Goal: Information Seeking & Learning: Learn about a topic

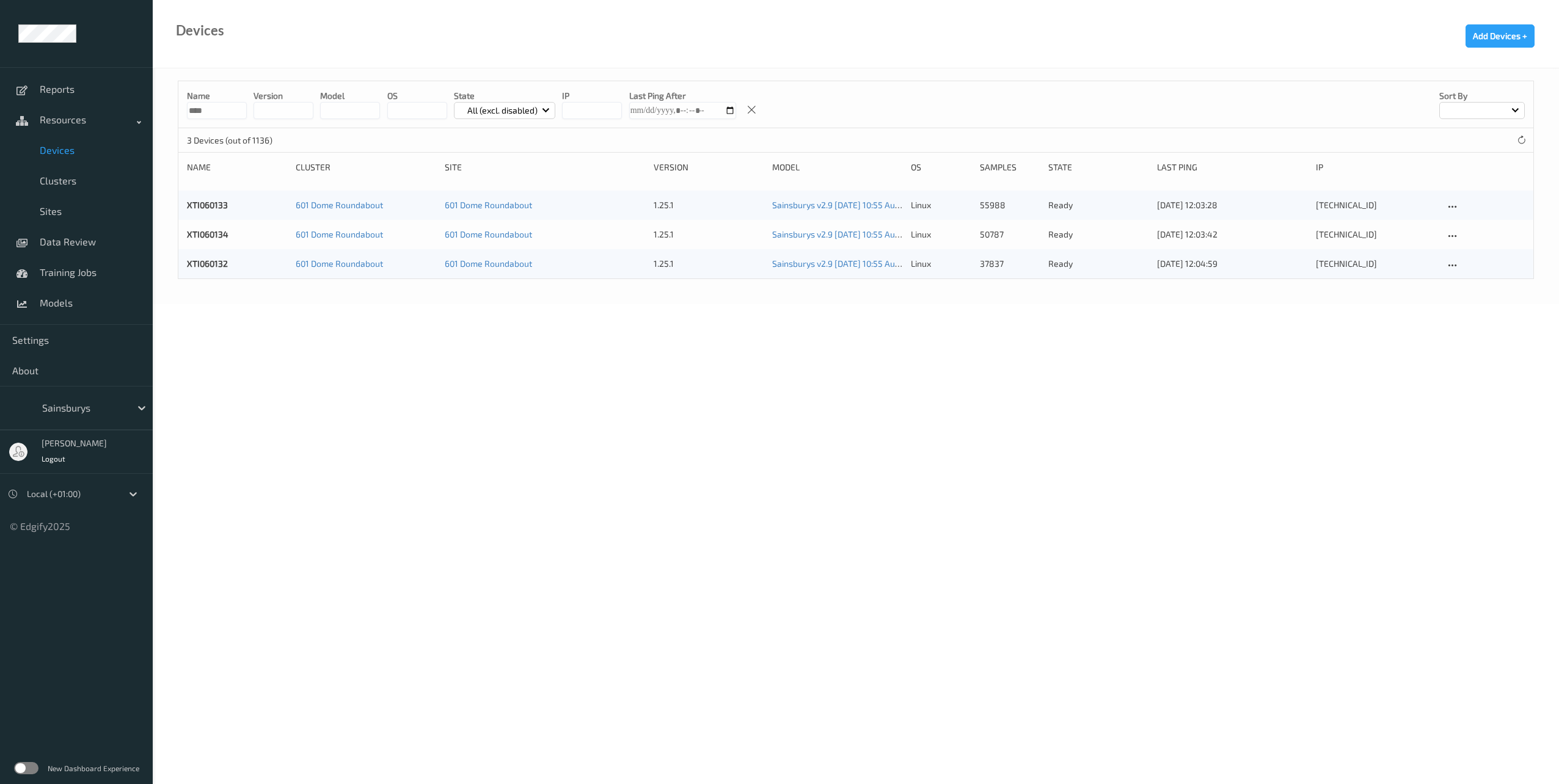
click at [207, 201] on link "XTI060133" at bounding box center [207, 205] width 41 height 11
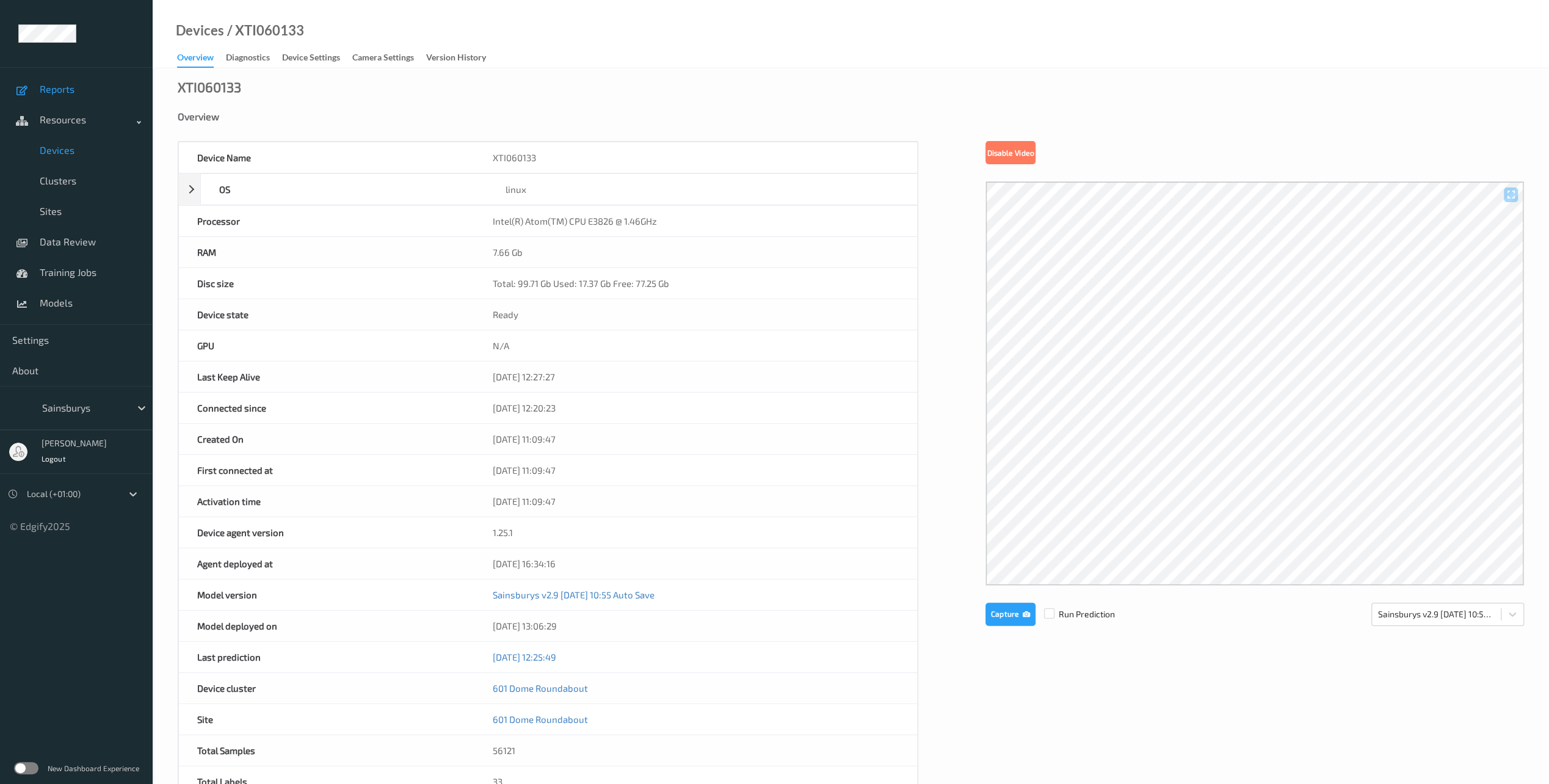
click at [78, 83] on span "Reports" at bounding box center [90, 89] width 101 height 12
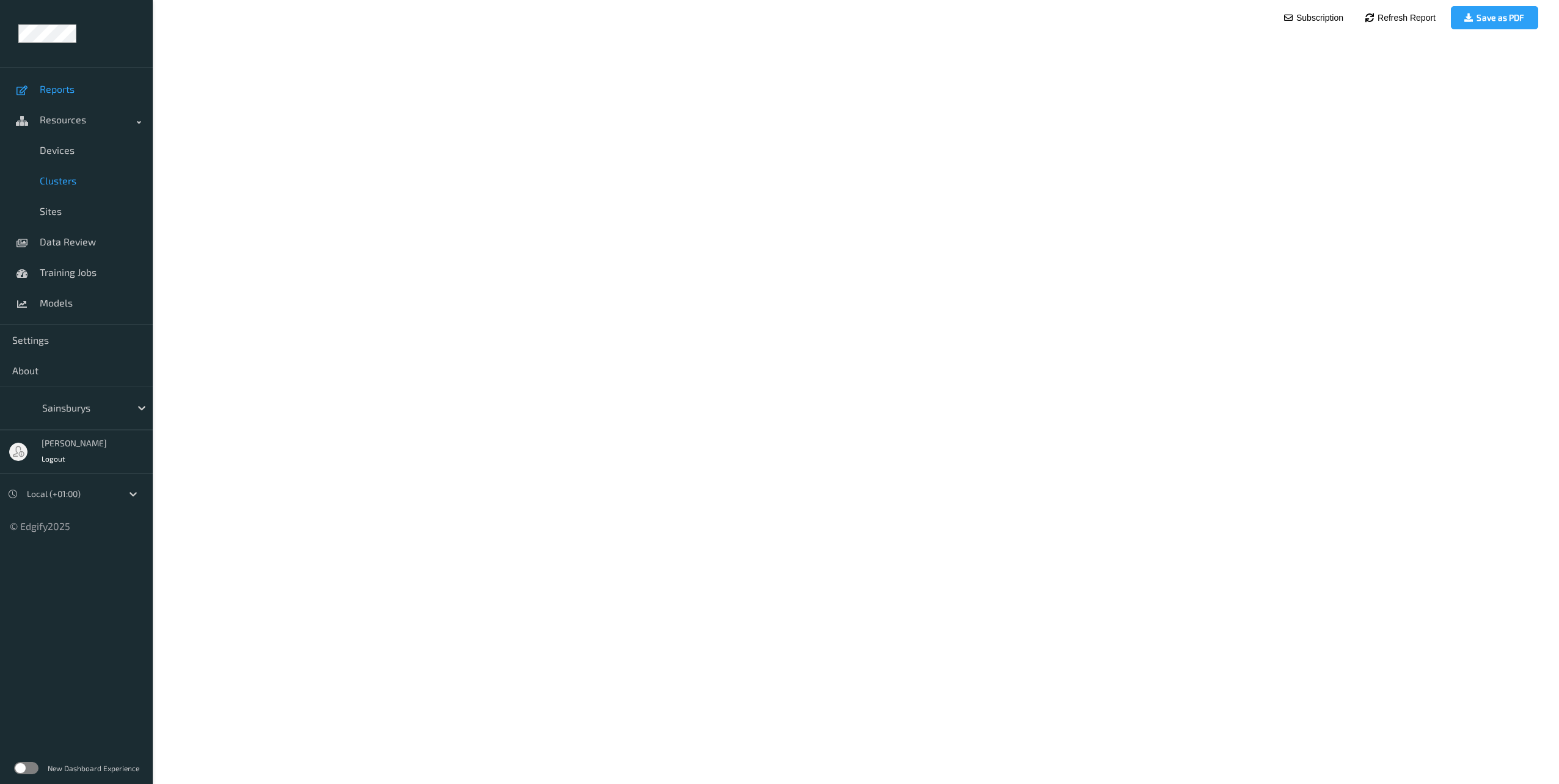
click at [72, 175] on span "Clusters" at bounding box center [90, 181] width 101 height 12
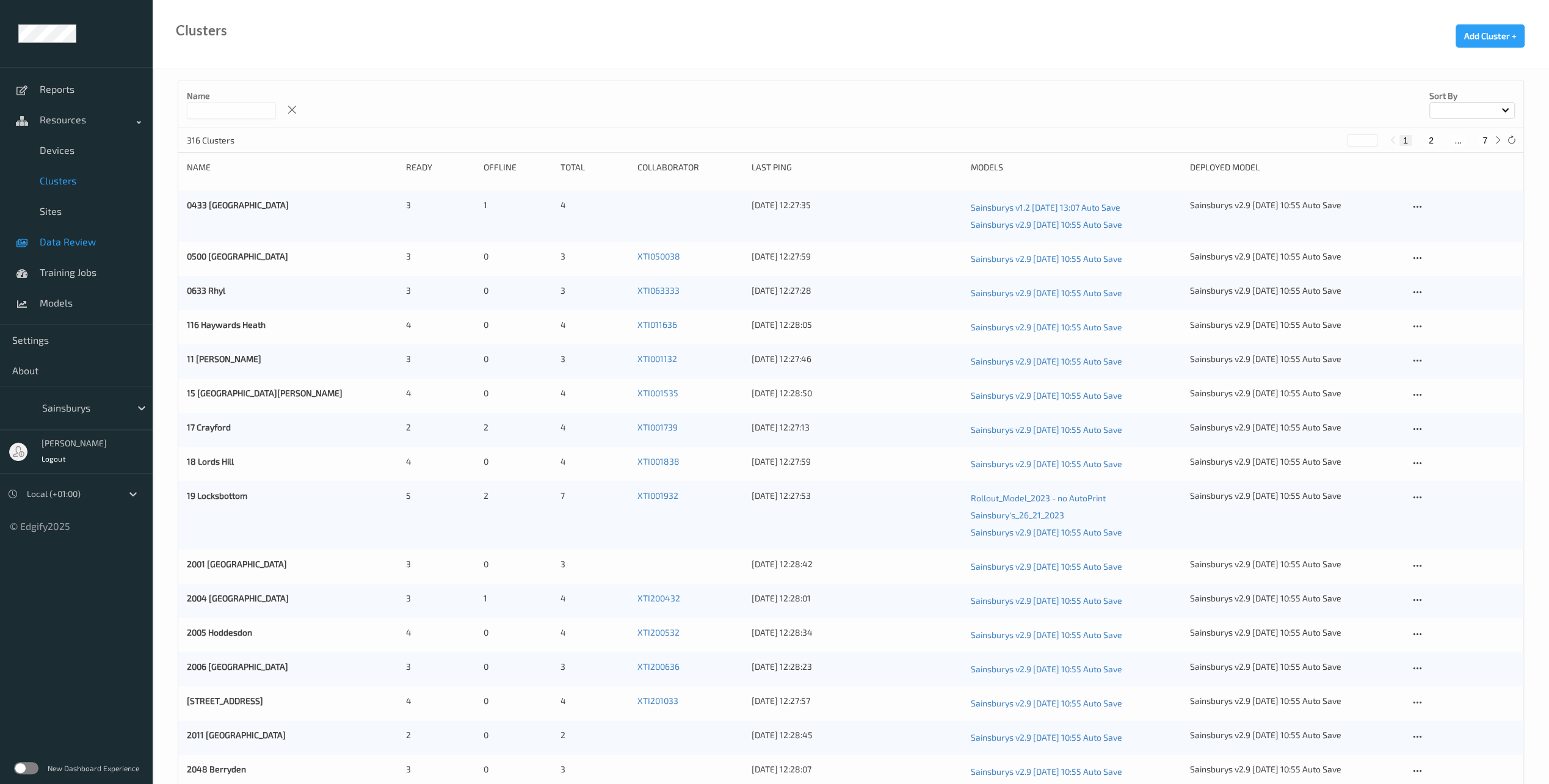
click at [63, 240] on span "Data Review" at bounding box center [90, 242] width 101 height 12
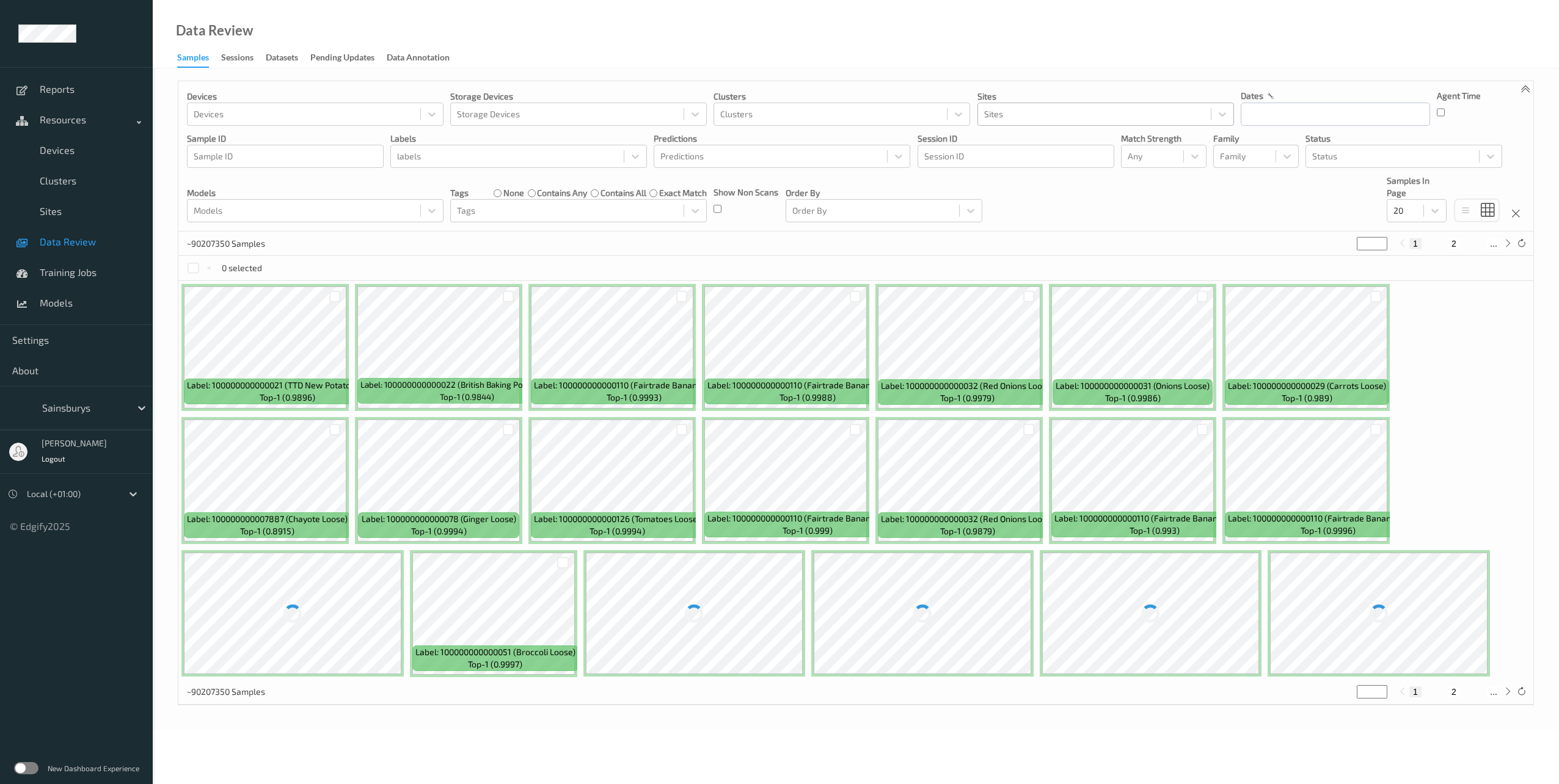
click at [1042, 117] on div at bounding box center [1094, 114] width 220 height 14
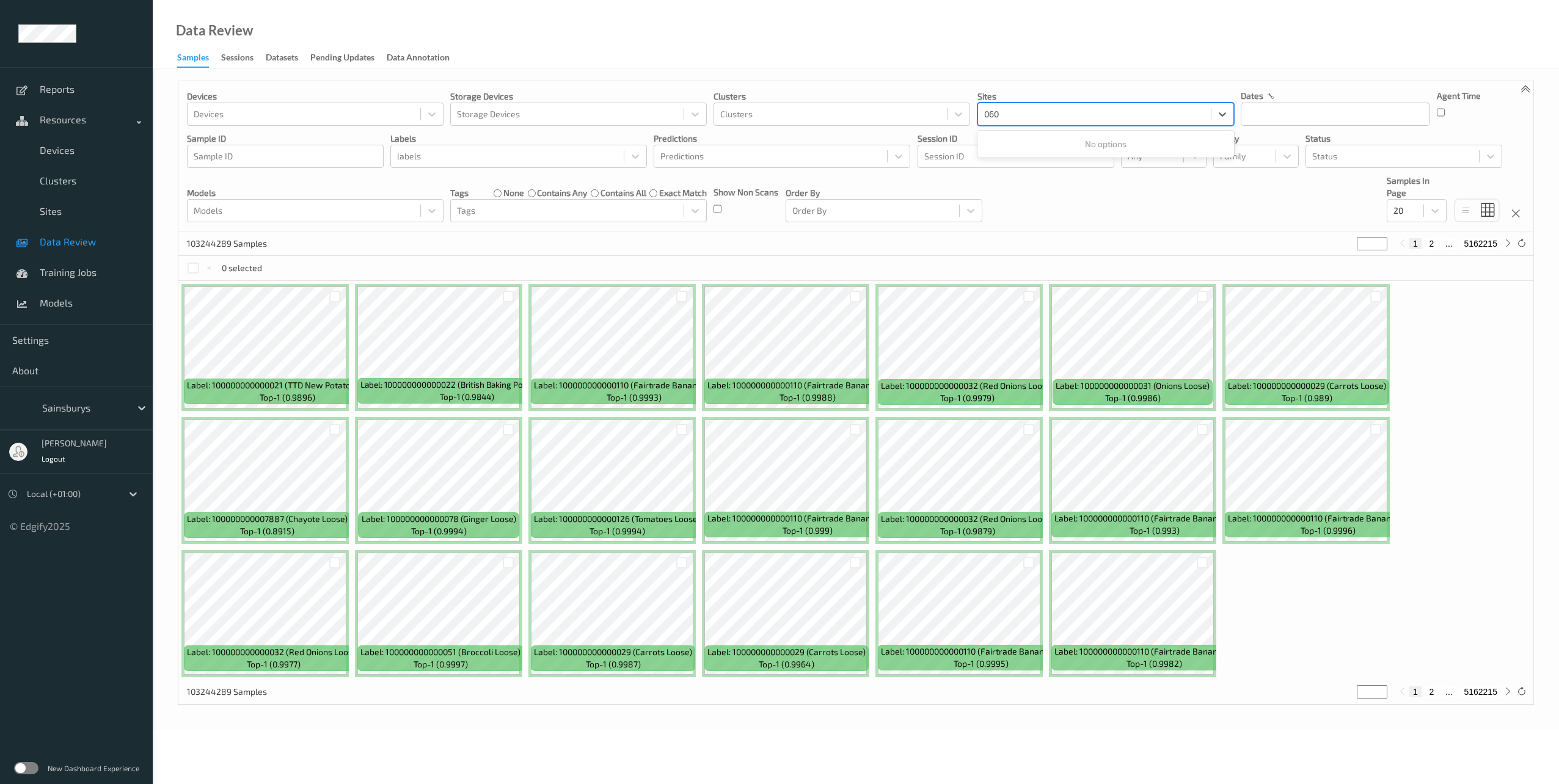
type input "0601"
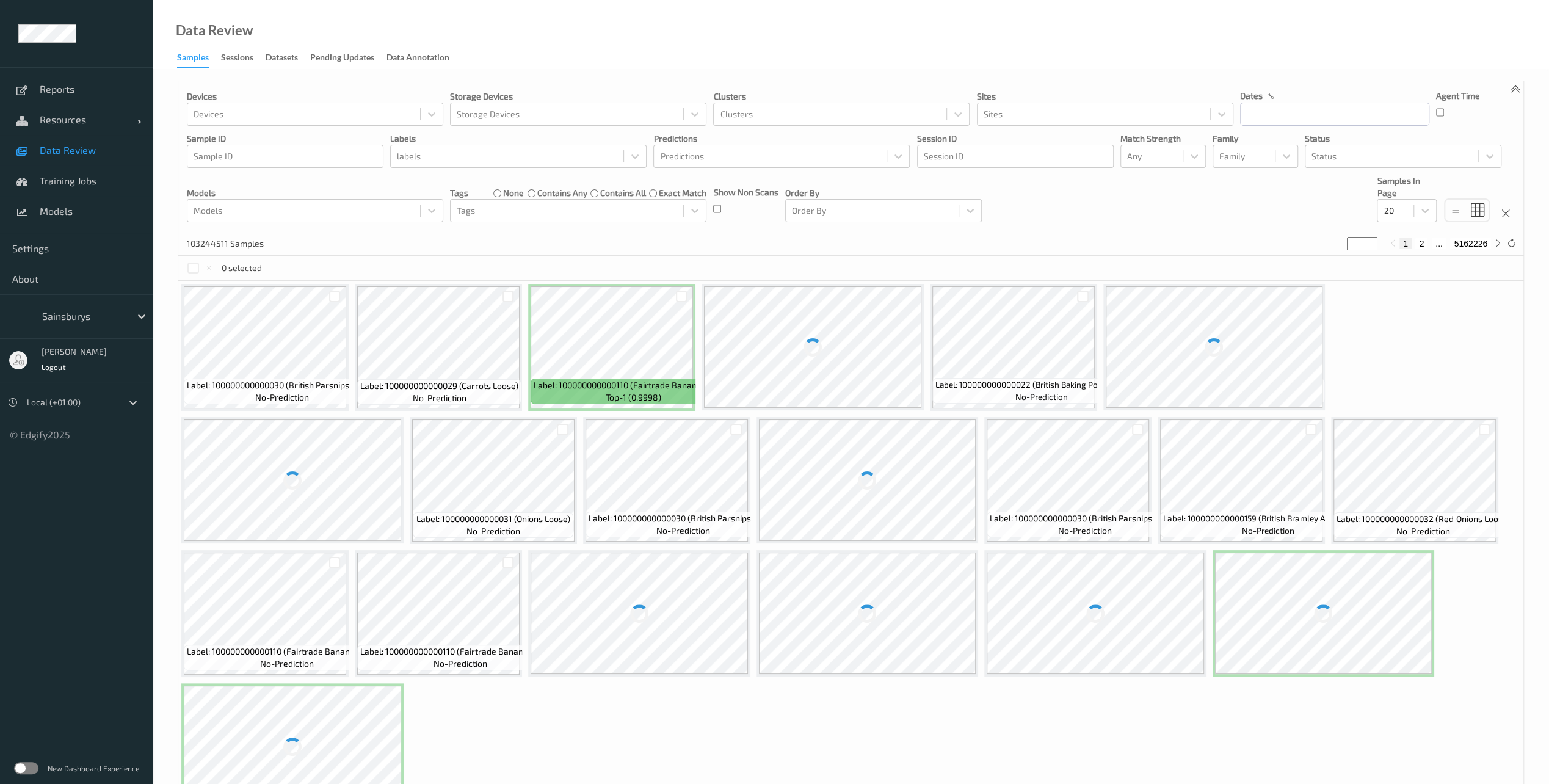
click at [50, 146] on span "Data Review" at bounding box center [90, 150] width 101 height 12
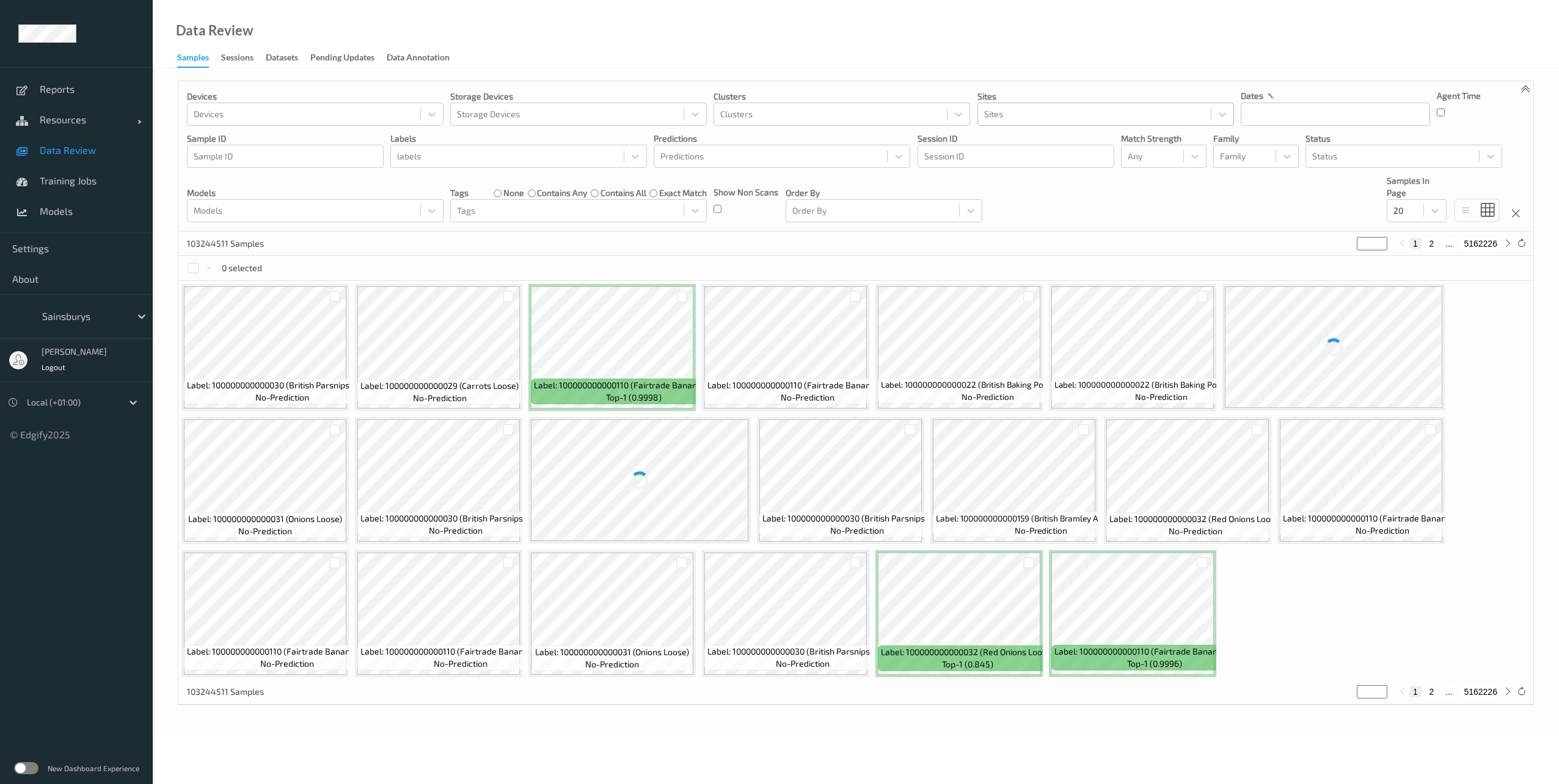
click at [1013, 115] on div at bounding box center [1094, 114] width 220 height 14
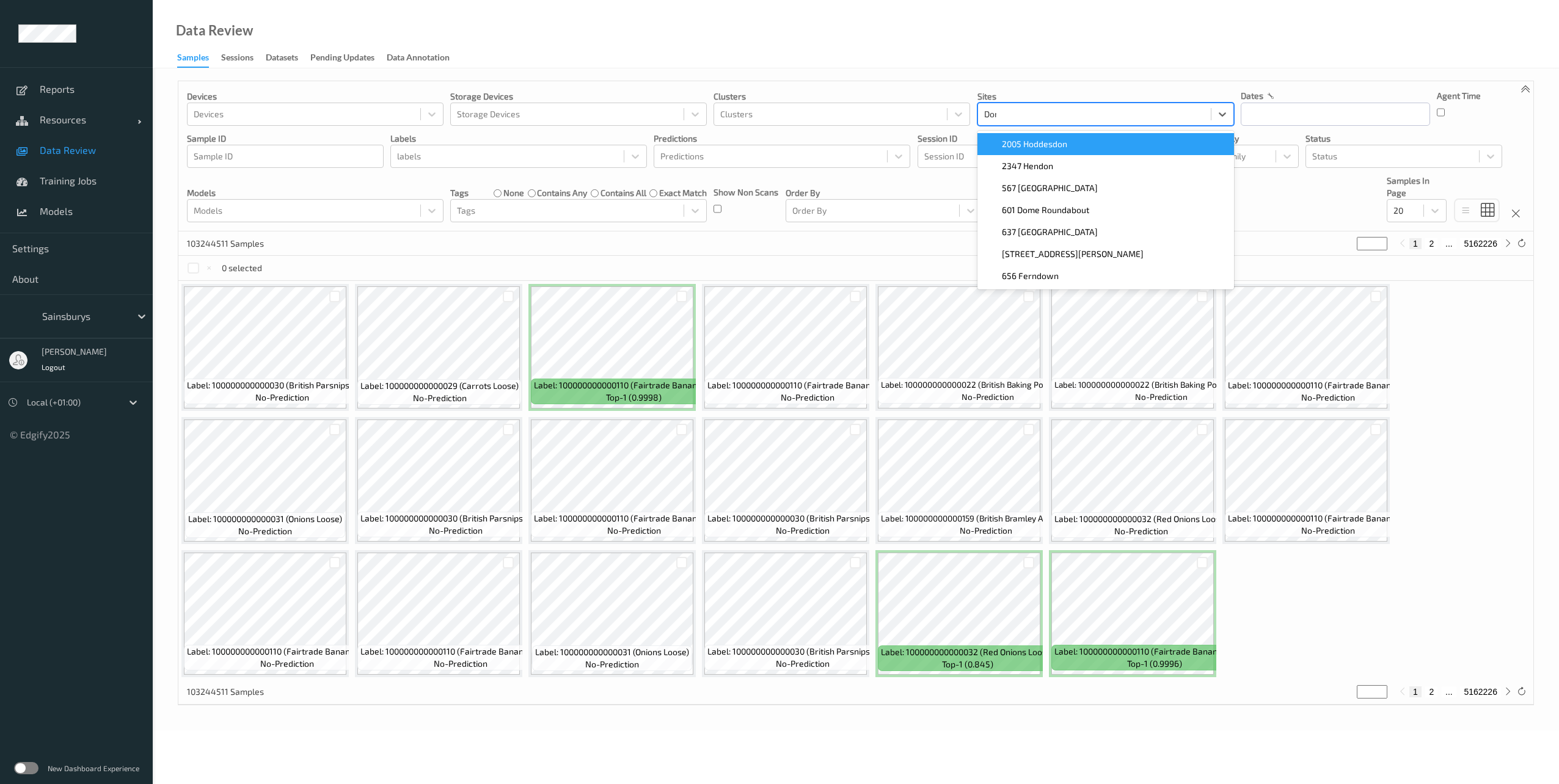
type input "Dome"
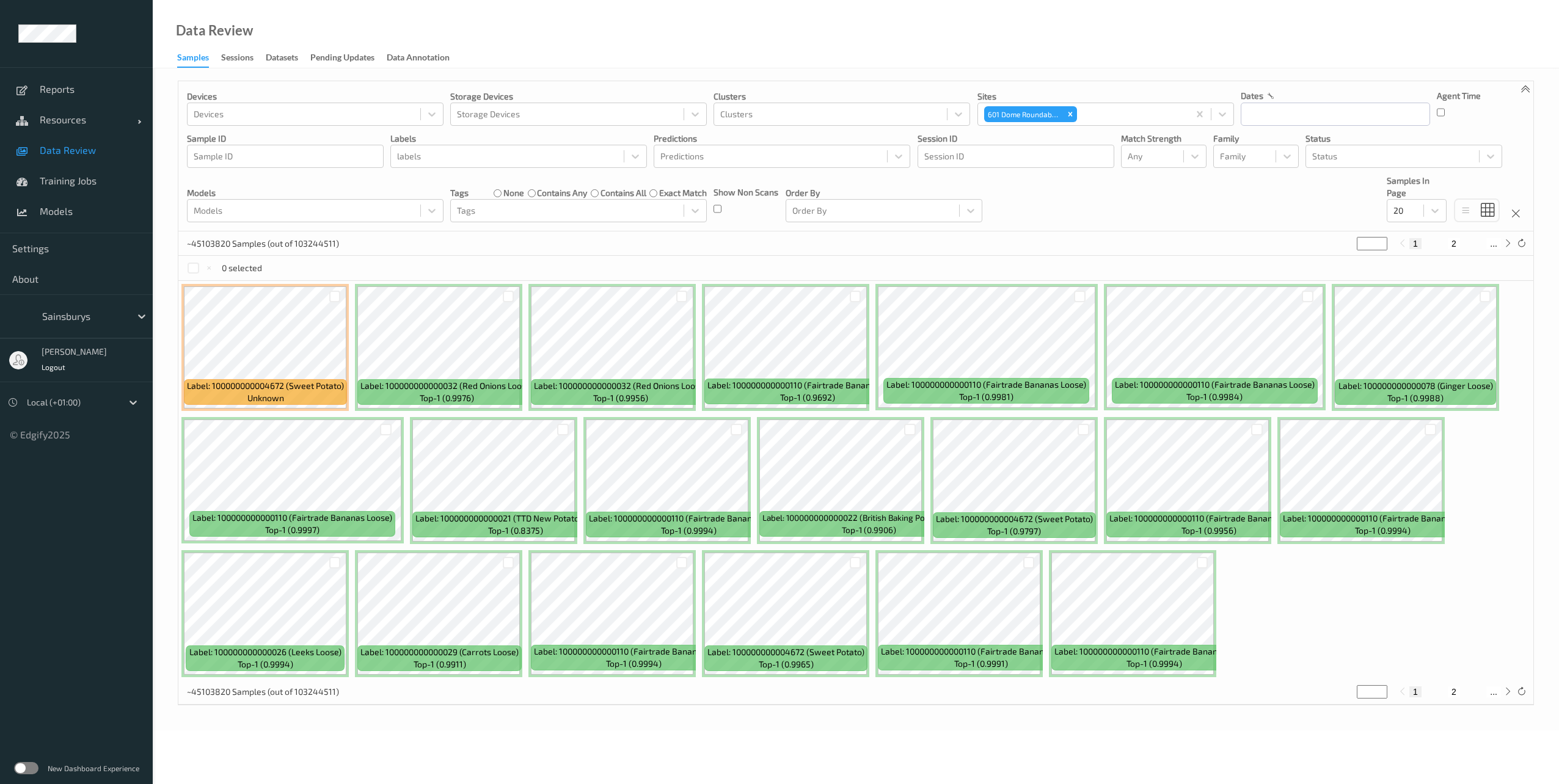
click at [556, 259] on div "0 selected" at bounding box center [855, 268] width 1355 height 24
click at [266, 112] on div at bounding box center [303, 114] width 220 height 14
click at [1439, 693] on button "2" at bounding box center [1436, 692] width 12 height 11
type input "*"
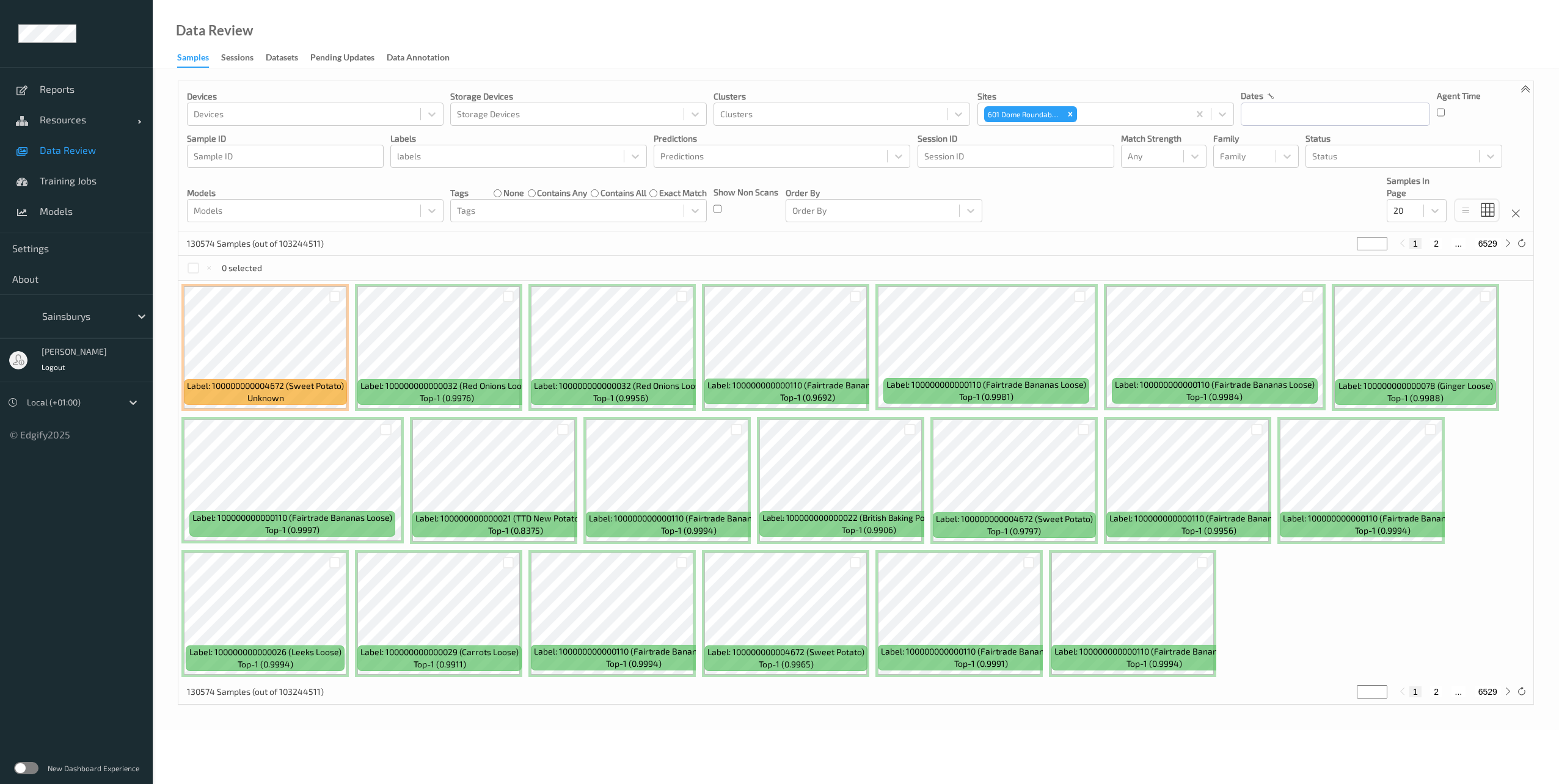
type input "*"
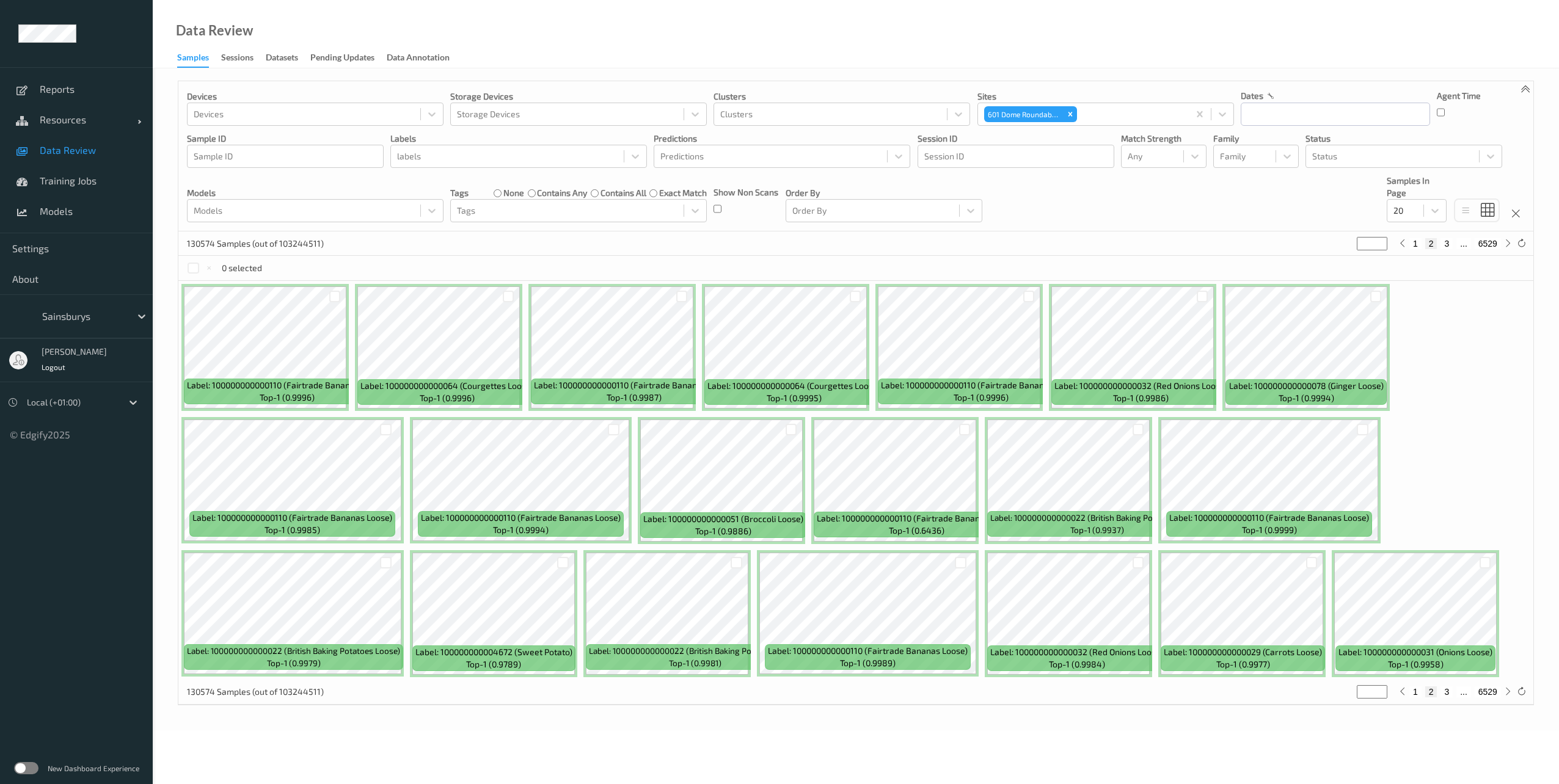
click at [1419, 244] on button "1" at bounding box center [1416, 243] width 12 height 11
type input "*"
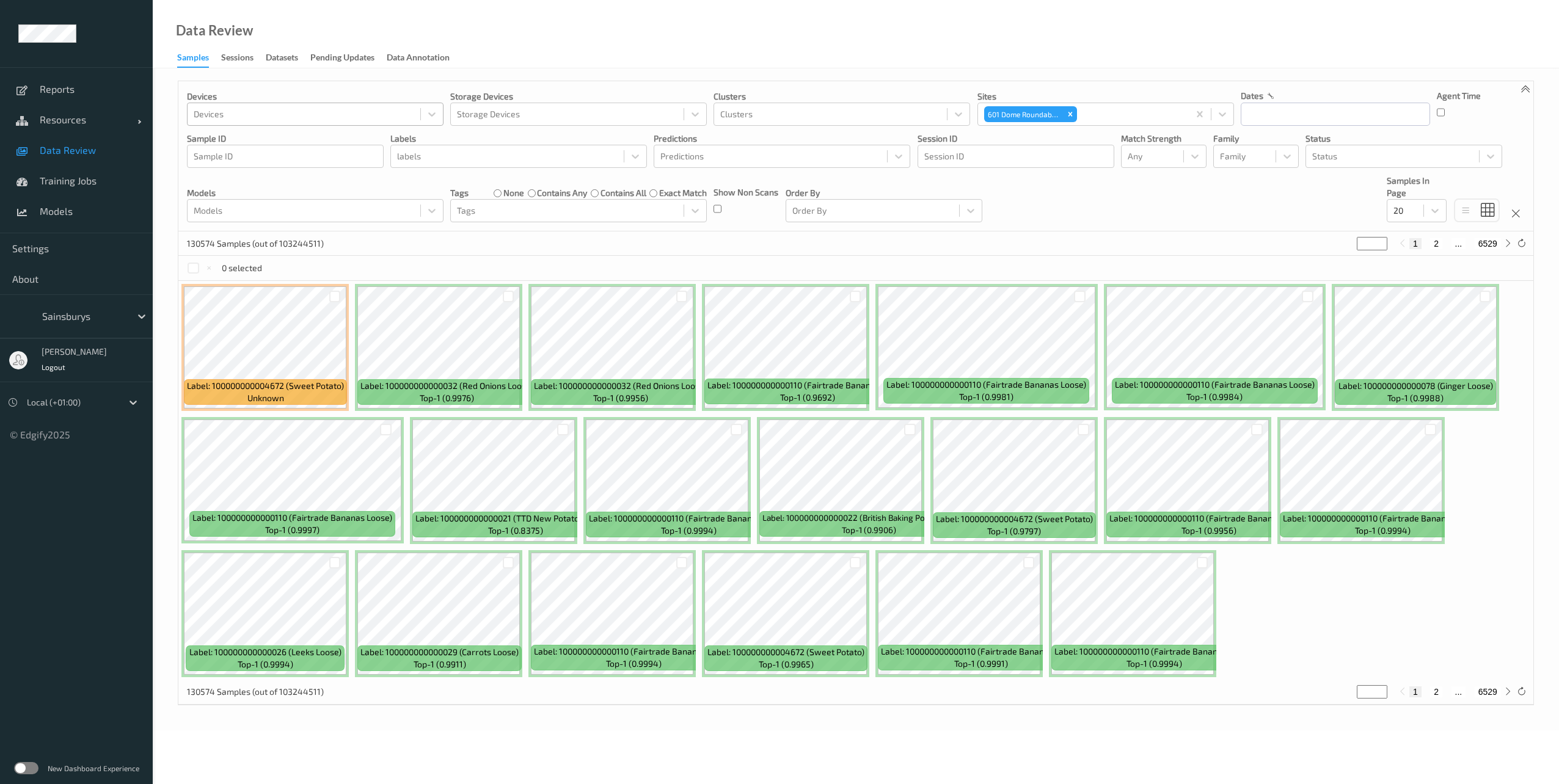
click at [318, 112] on div at bounding box center [303, 114] width 220 height 14
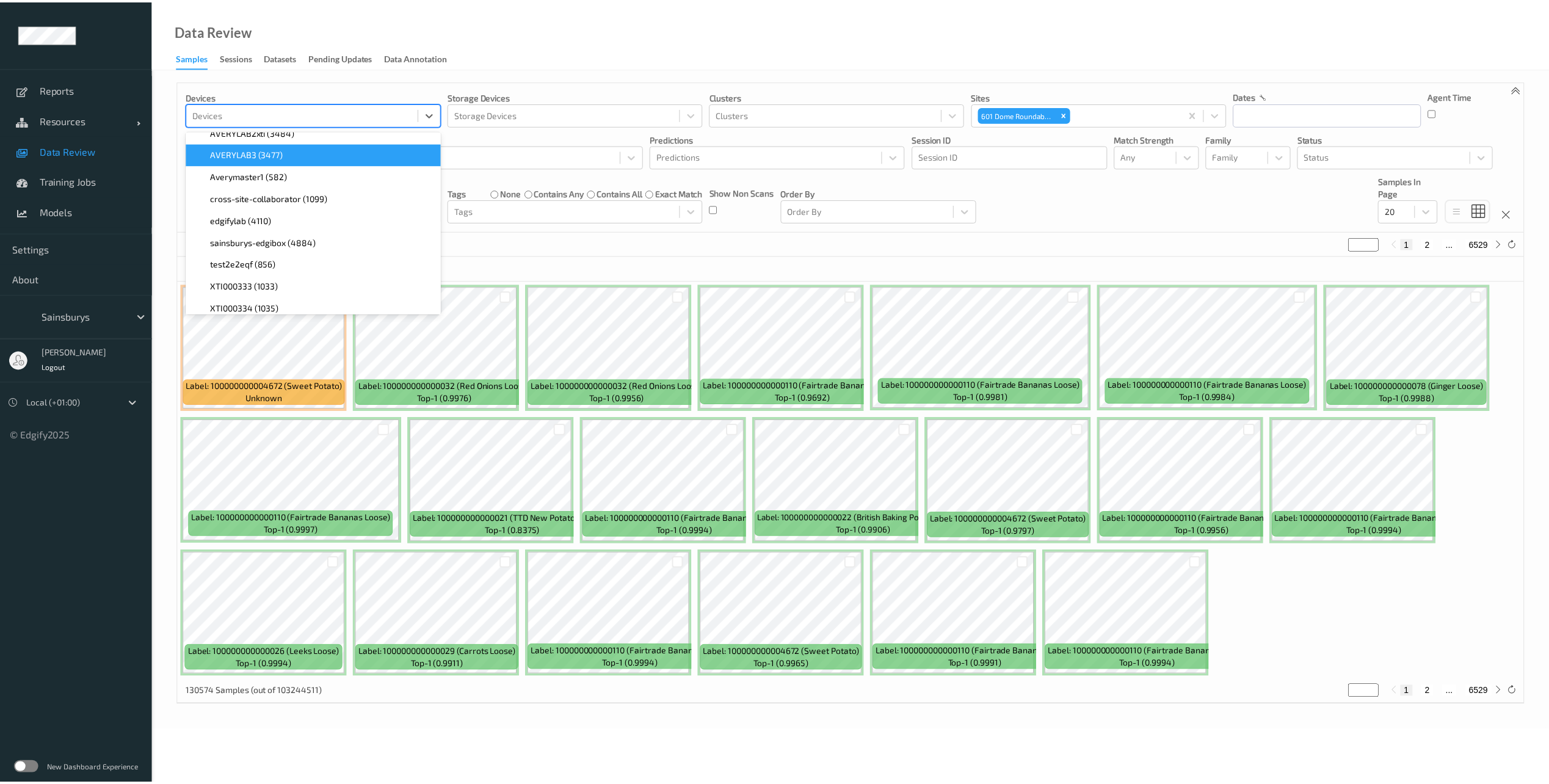
scroll to position [183, 0]
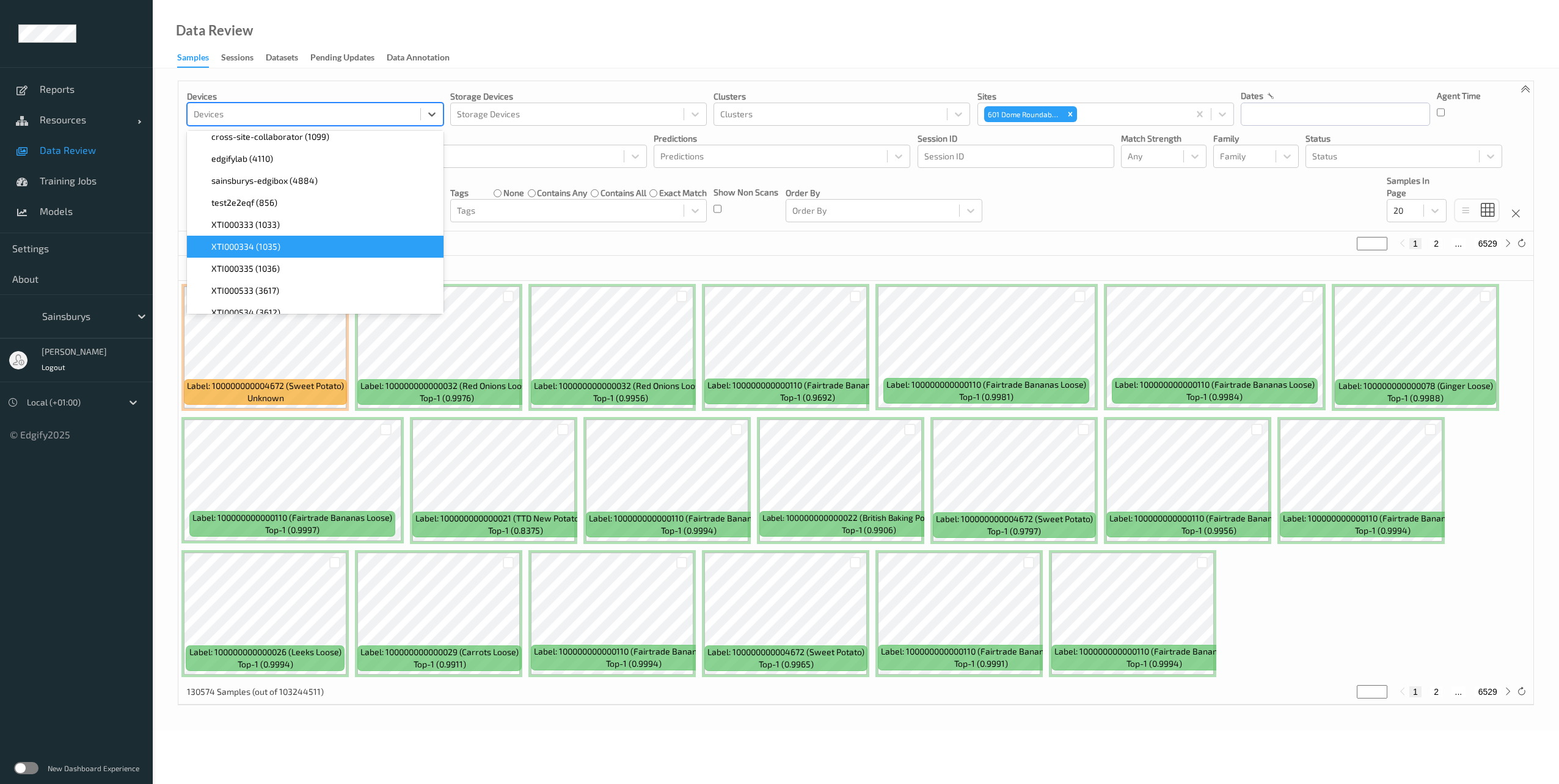
click at [281, 245] on div "XTI000334 (1035)" at bounding box center [315, 247] width 242 height 12
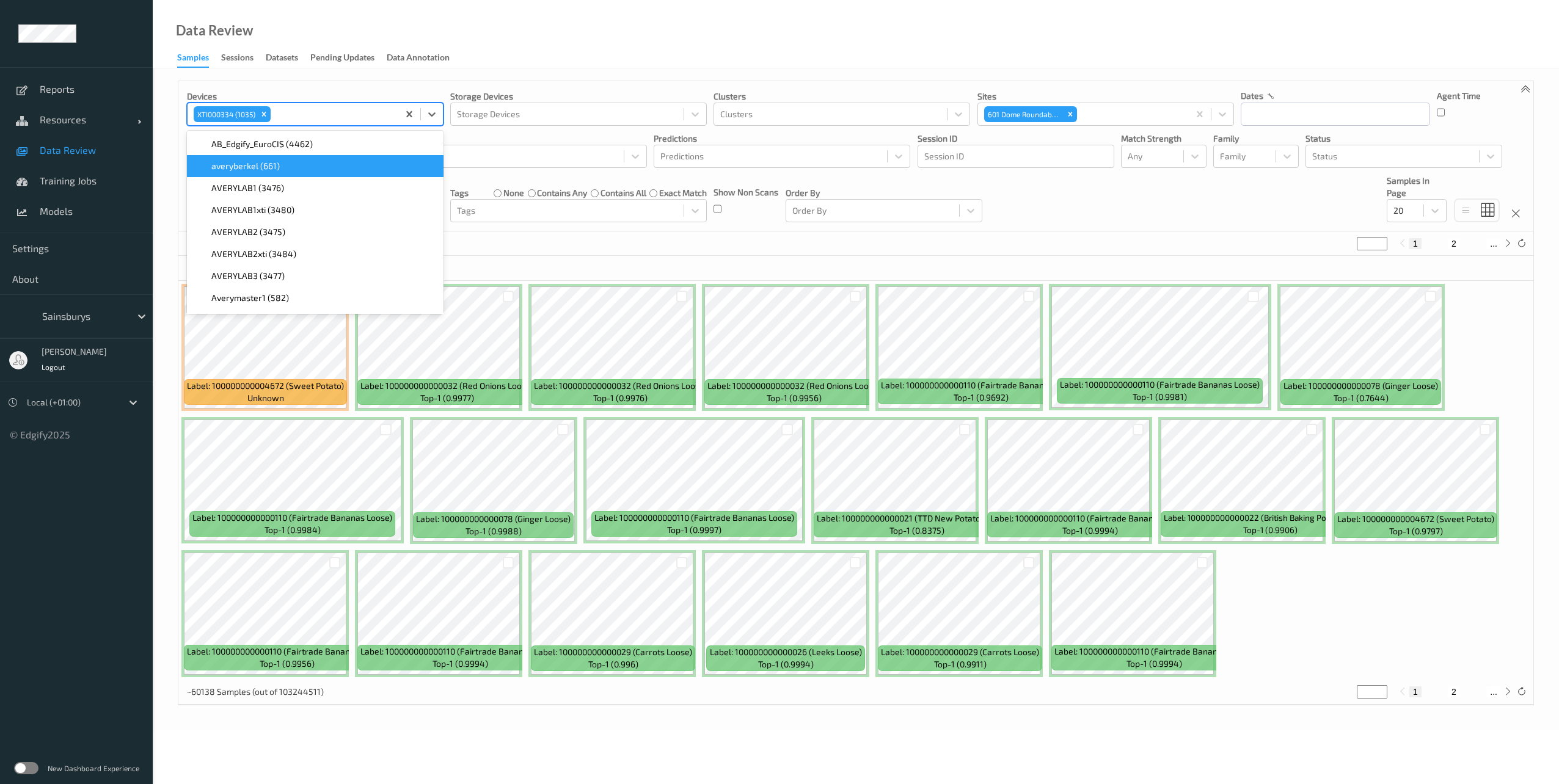
click at [537, 35] on div "Data Review Samples Sessions Datasets Pending Updates Data Annotation" at bounding box center [855, 34] width 1407 height 69
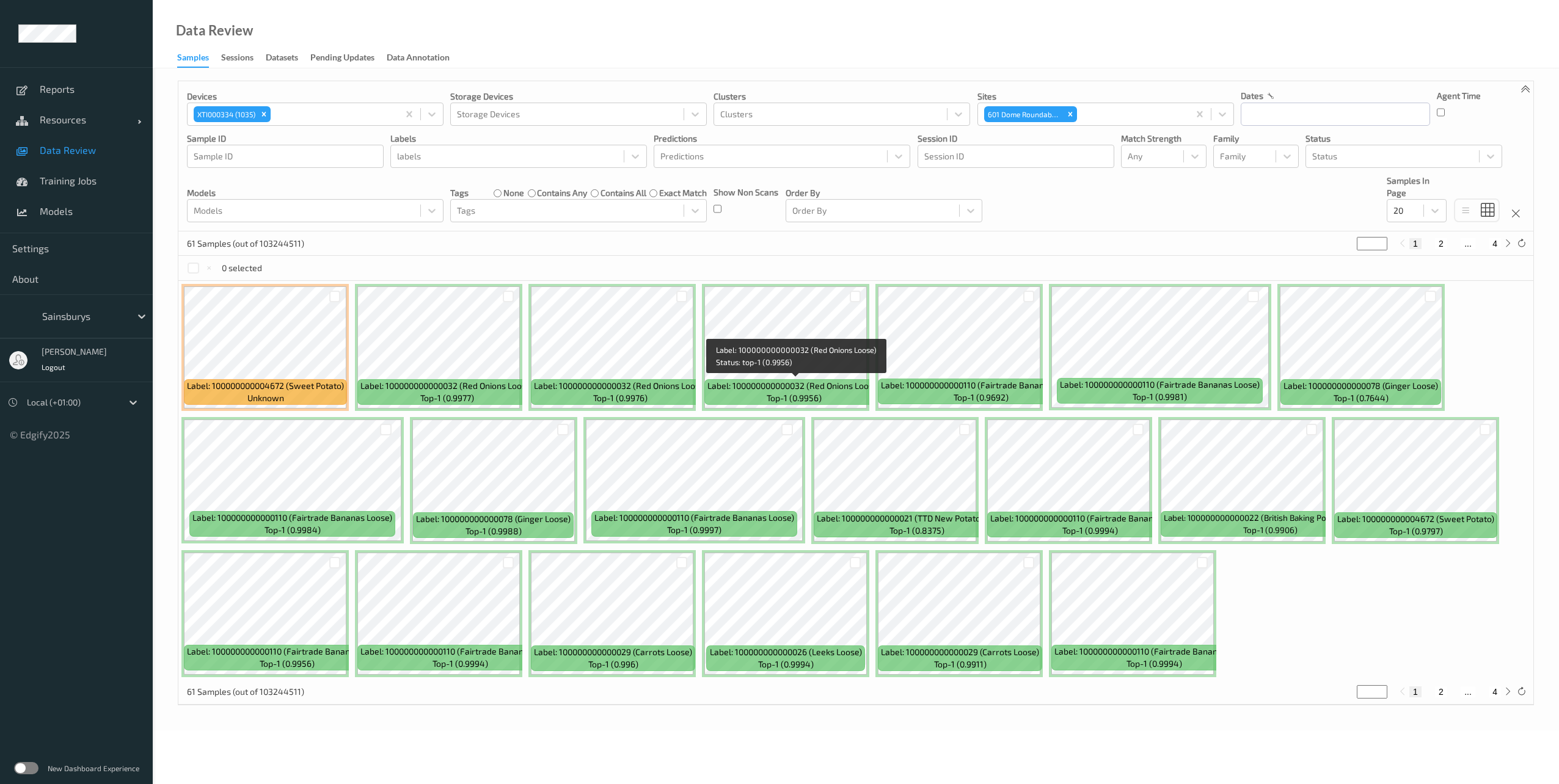
click at [788, 398] on span "top-1 (0.9956)" at bounding box center [794, 398] width 55 height 12
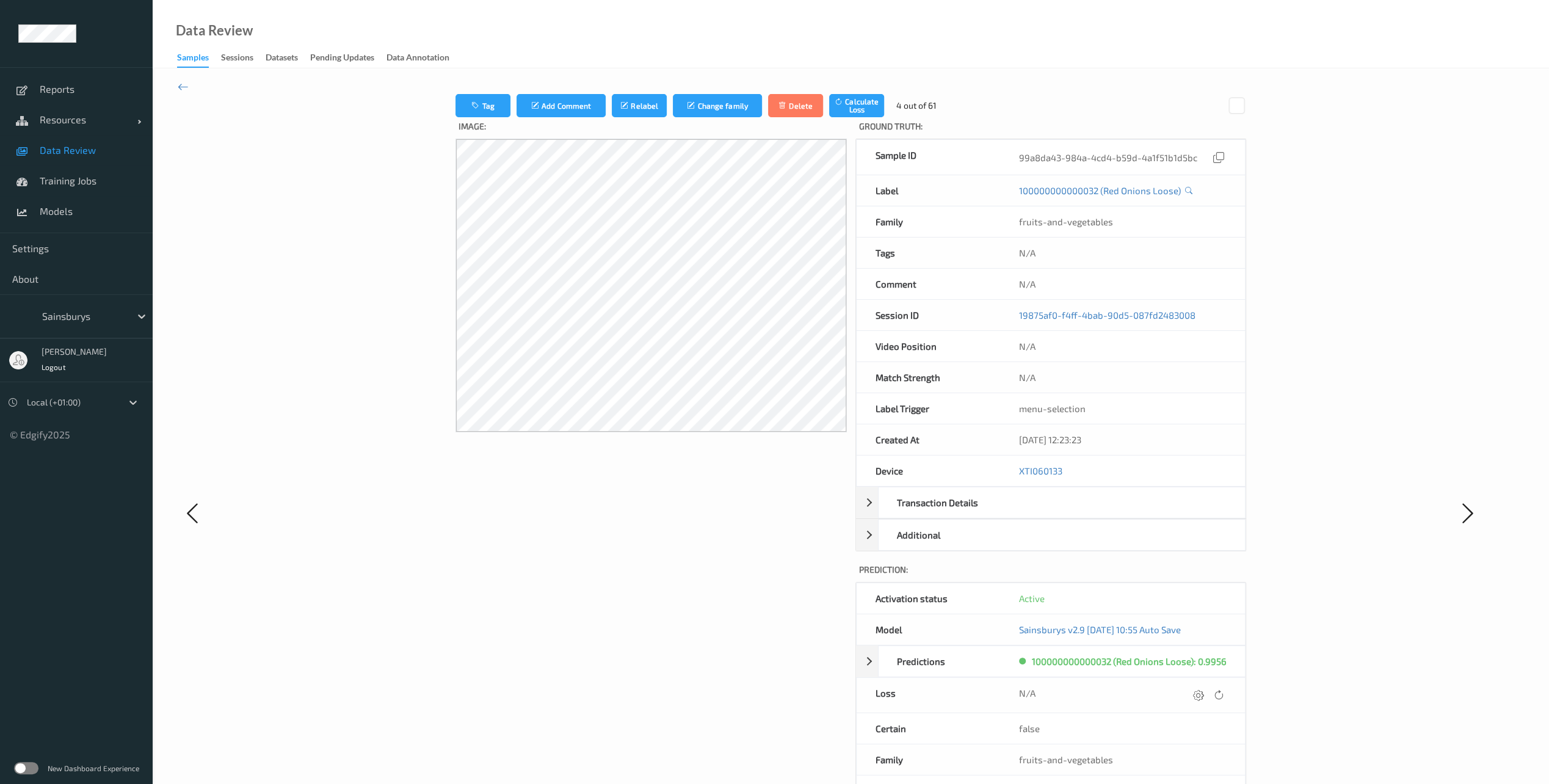
drag, startPoint x: 1076, startPoint y: 442, endPoint x: 1108, endPoint y: 436, distance: 32.6
click at [1108, 436] on div "[DATE] 12:23:23" at bounding box center [1122, 440] width 245 height 30
click at [1102, 438] on div "[DATE] 12:23:23" at bounding box center [1122, 440] width 245 height 30
click at [181, 91] on icon at bounding box center [183, 87] width 11 height 14
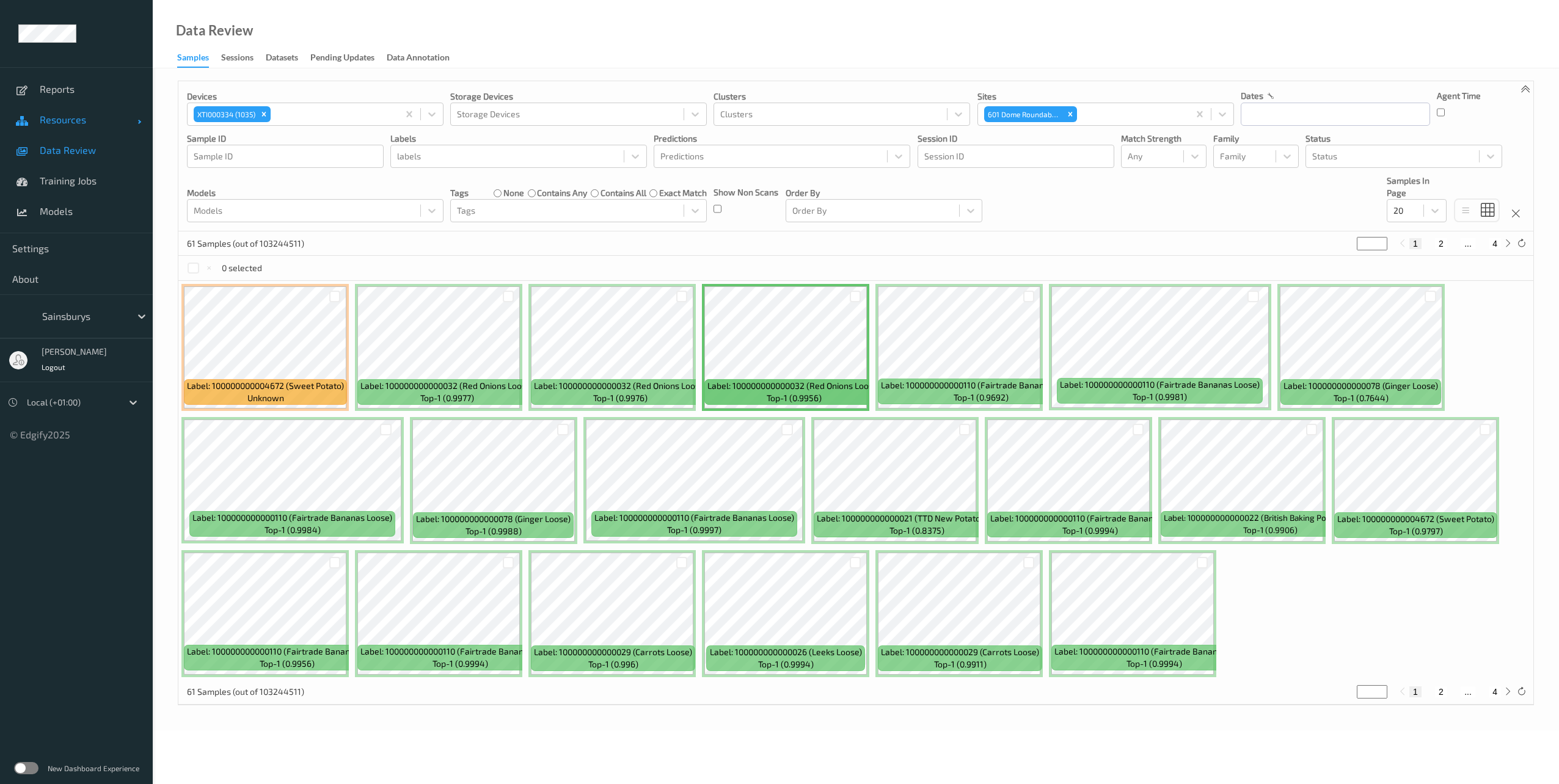
click at [33, 125] on span at bounding box center [23, 120] width 21 height 21
click at [69, 158] on link "Devices" at bounding box center [76, 150] width 152 height 30
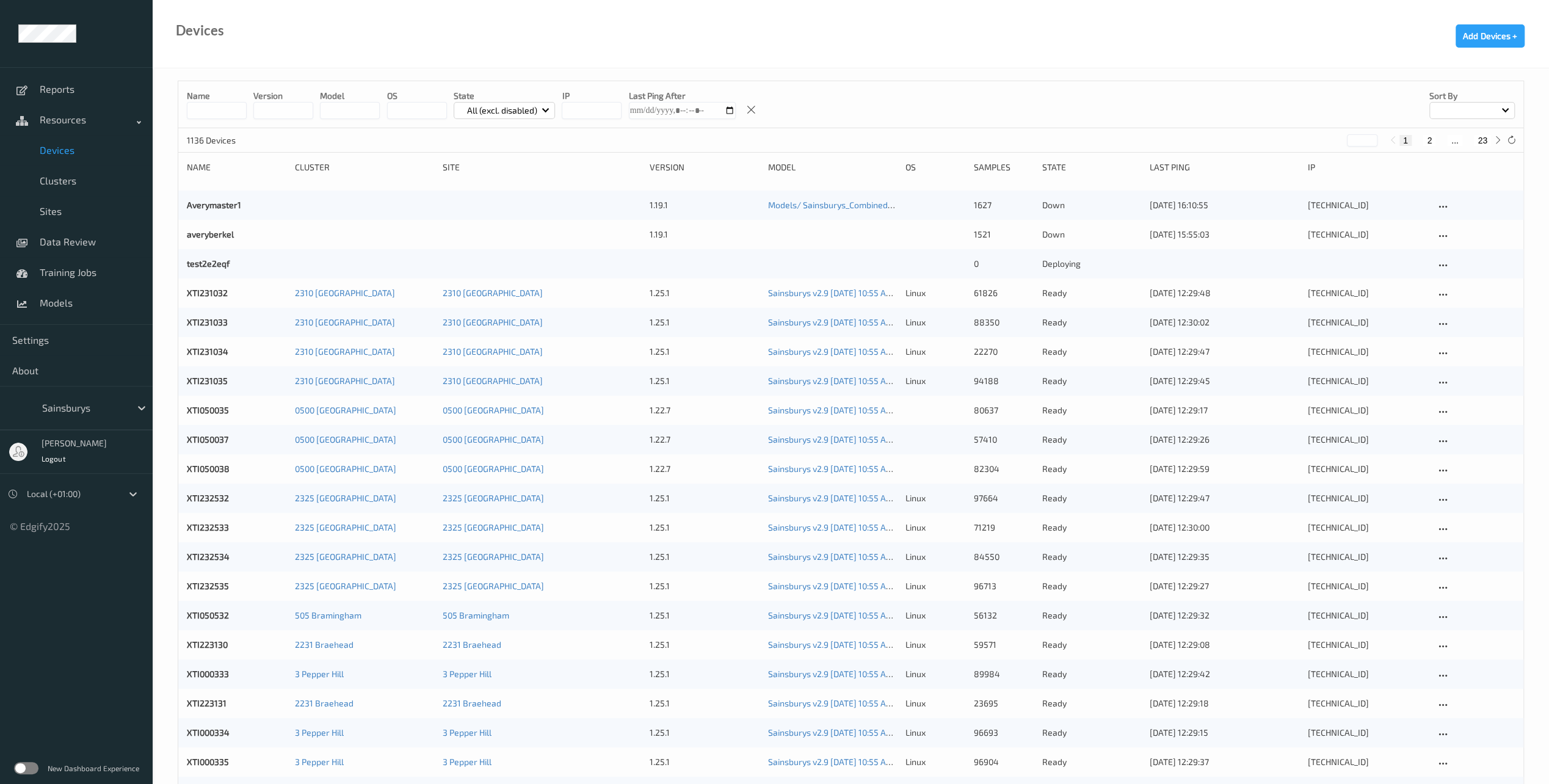
click at [223, 115] on input at bounding box center [216, 110] width 60 height 17
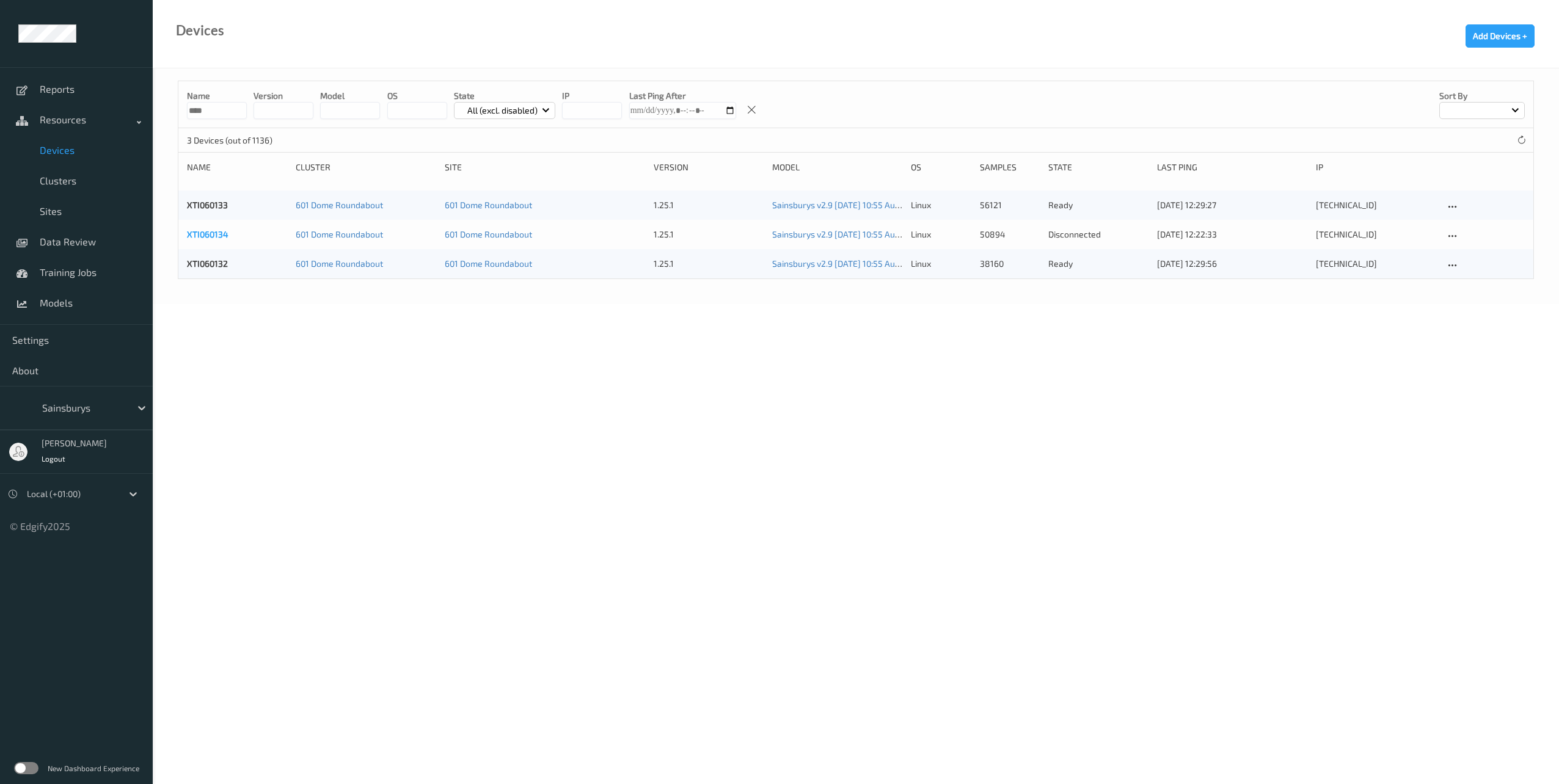
type input "****"
click at [213, 235] on link "XTI060134" at bounding box center [207, 234] width 41 height 11
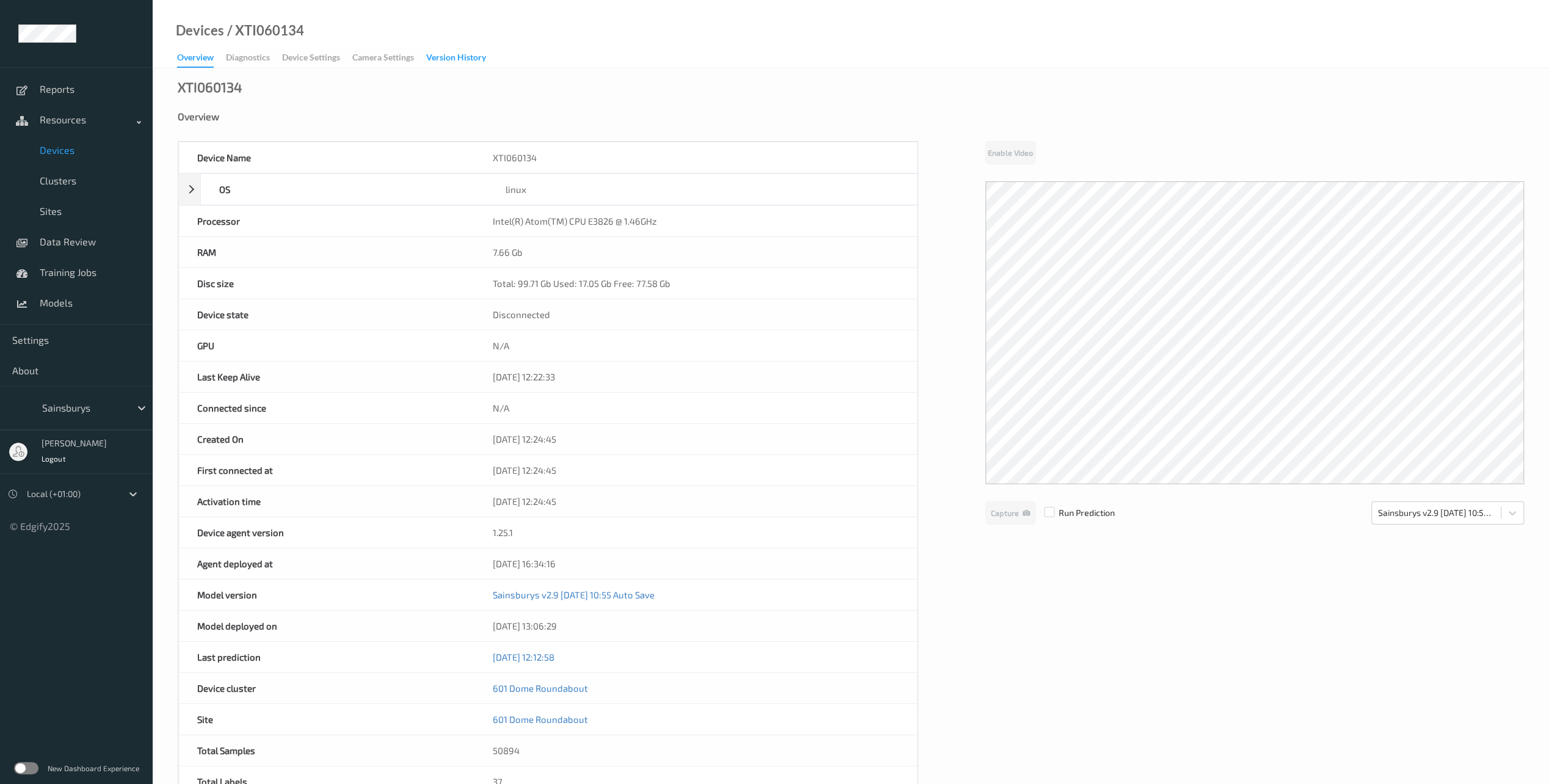
click at [438, 57] on div "Version History" at bounding box center [456, 59] width 60 height 15
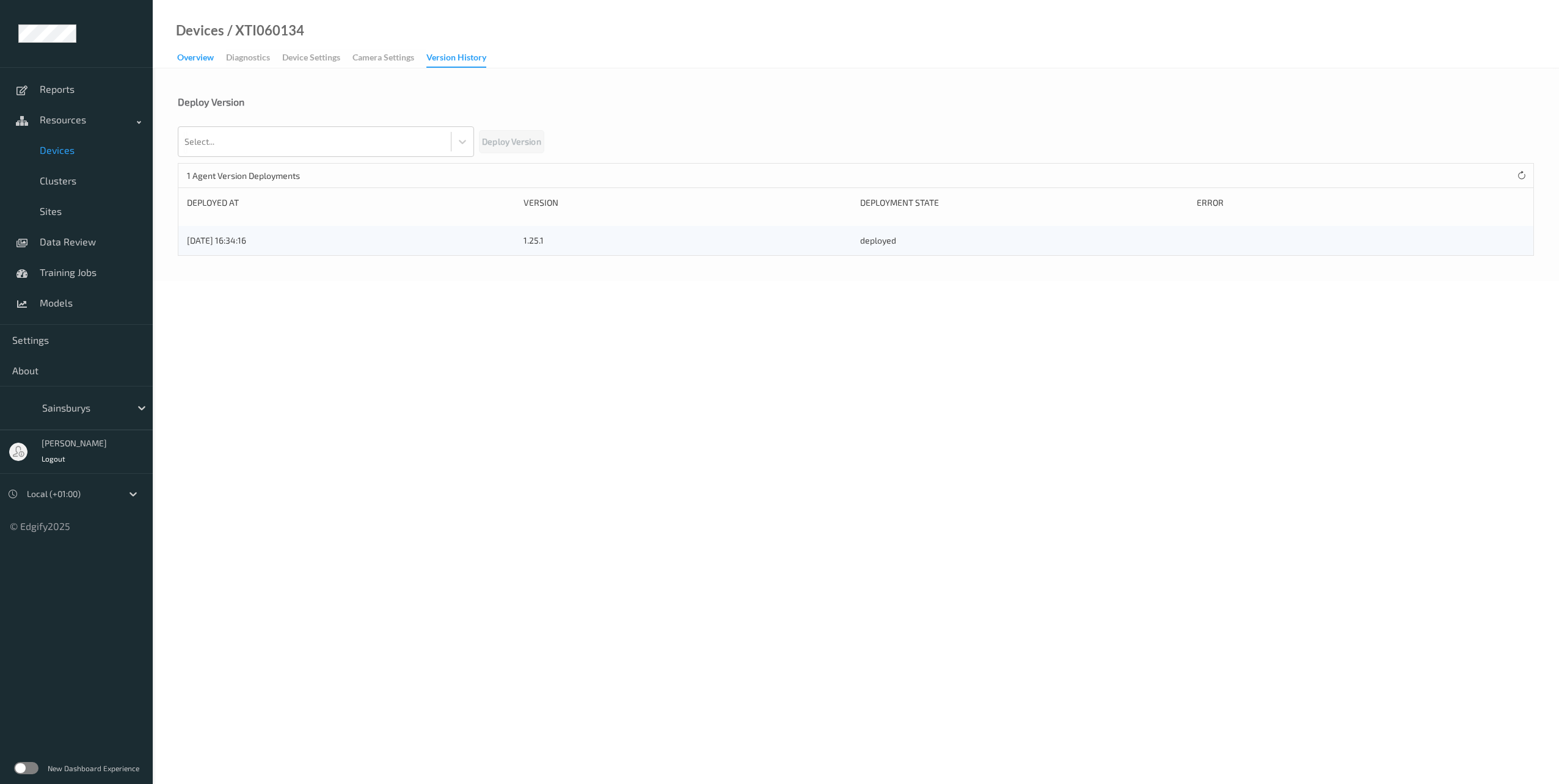
click at [200, 56] on div "Overview" at bounding box center [195, 59] width 37 height 15
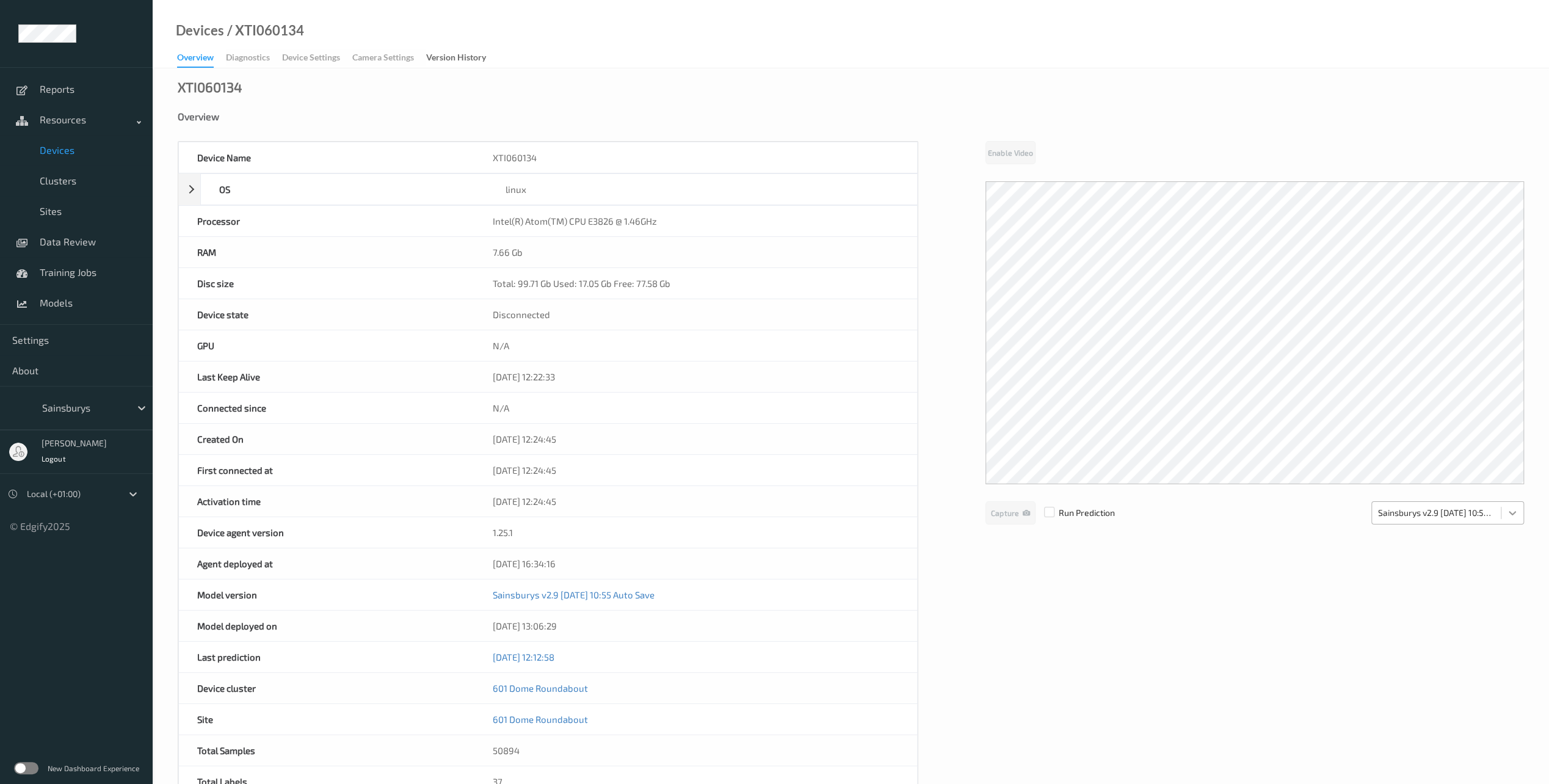
click at [1514, 514] on icon at bounding box center [1512, 513] width 12 height 12
click at [205, 64] on div "Overview" at bounding box center [195, 59] width 37 height 17
click at [64, 151] on span "Devices" at bounding box center [90, 150] width 101 height 12
